Goal: Information Seeking & Learning: Check status

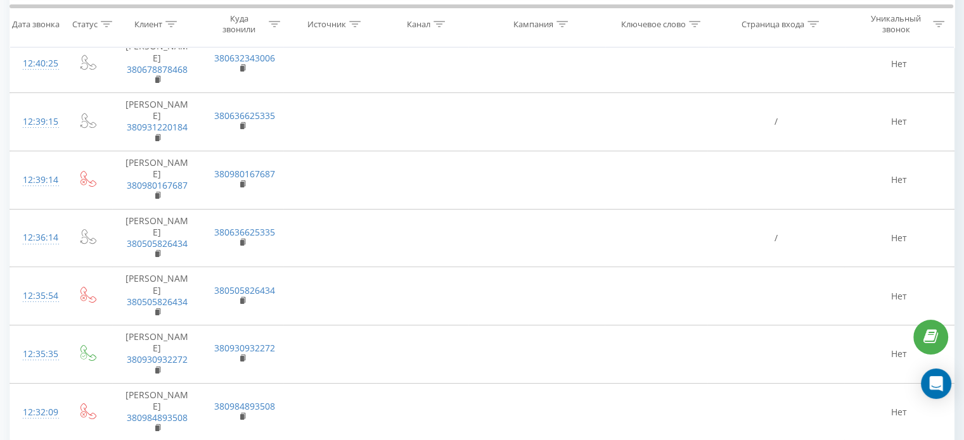
scroll to position [4793, 0]
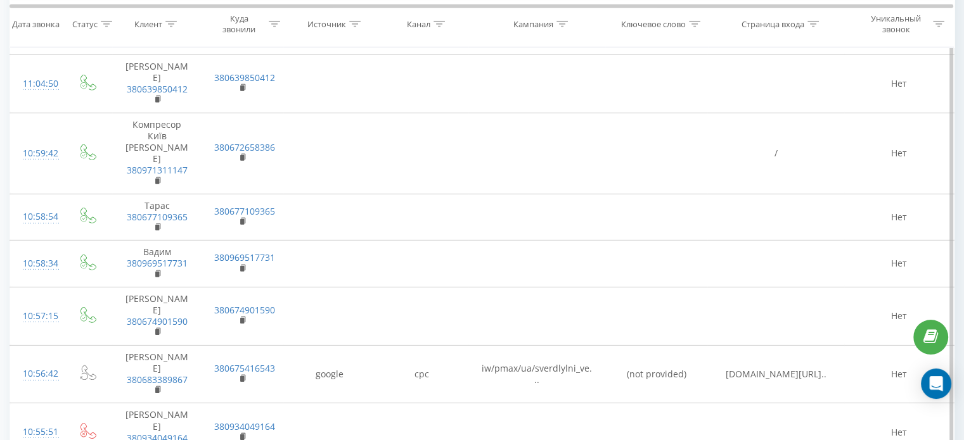
scroll to position [3925, 0]
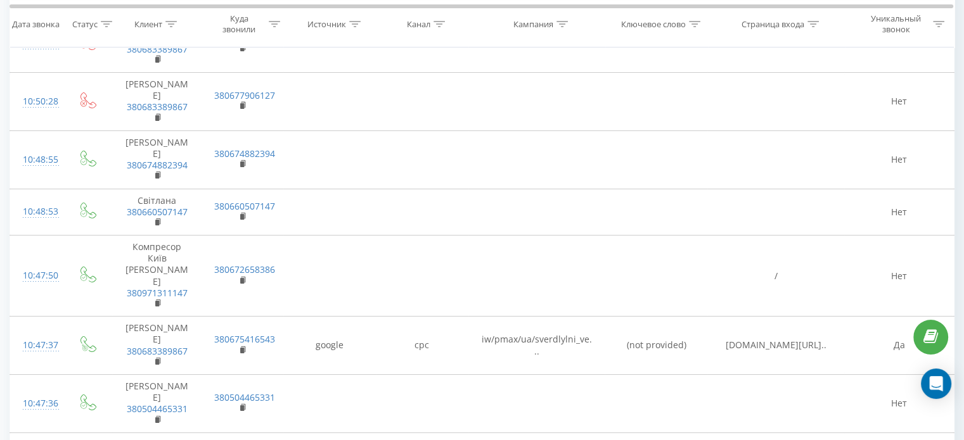
scroll to position [4693, 0]
